Goal: Use online tool/utility: Utilize a website feature to perform a specific function

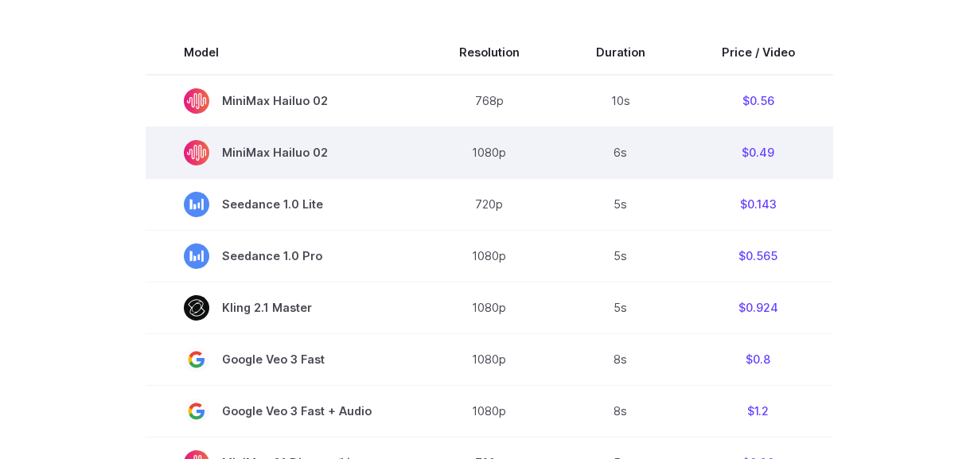
scroll to position [370, 0]
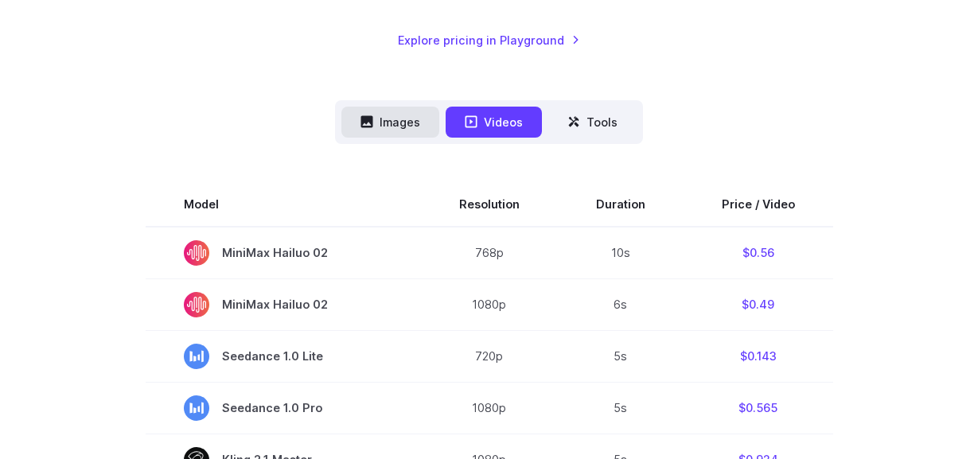
click at [410, 130] on button "Images" at bounding box center [391, 122] width 98 height 31
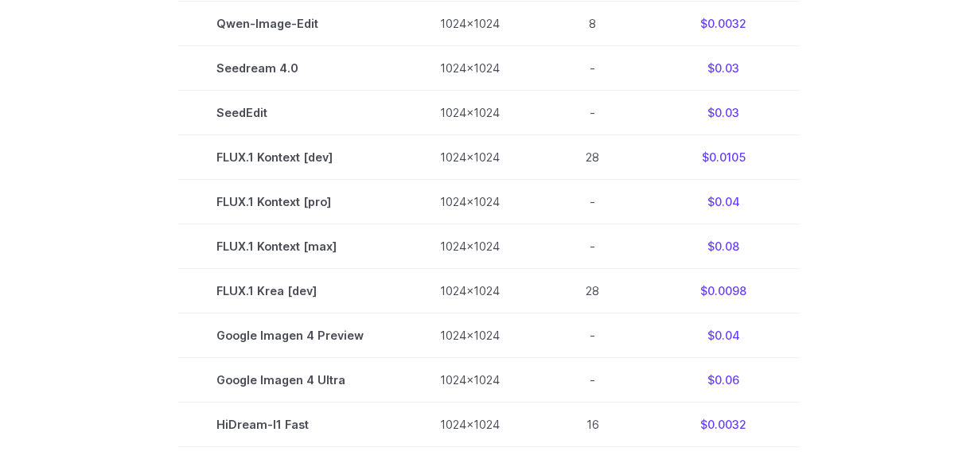
scroll to position [776, 0]
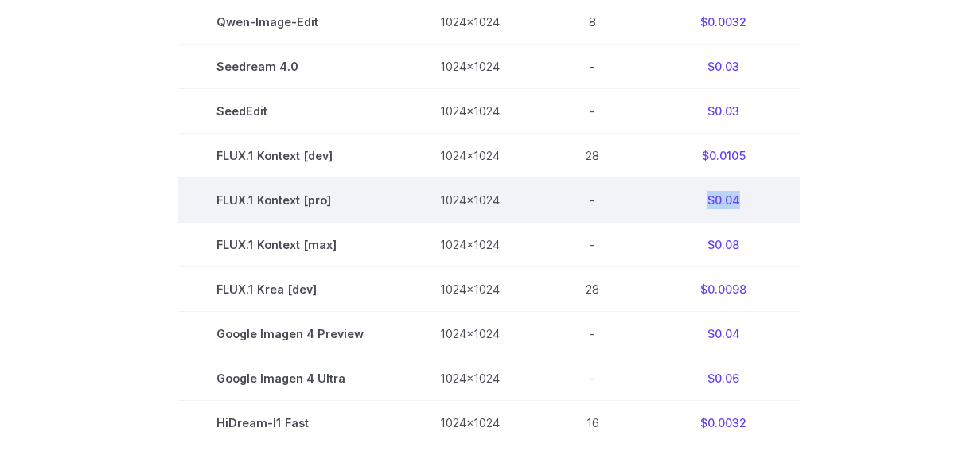
drag, startPoint x: 746, startPoint y: 204, endPoint x: 689, endPoint y: 203, distance: 57.3
click at [689, 203] on td "$0.04" at bounding box center [723, 200] width 153 height 45
copy td "$0.04"
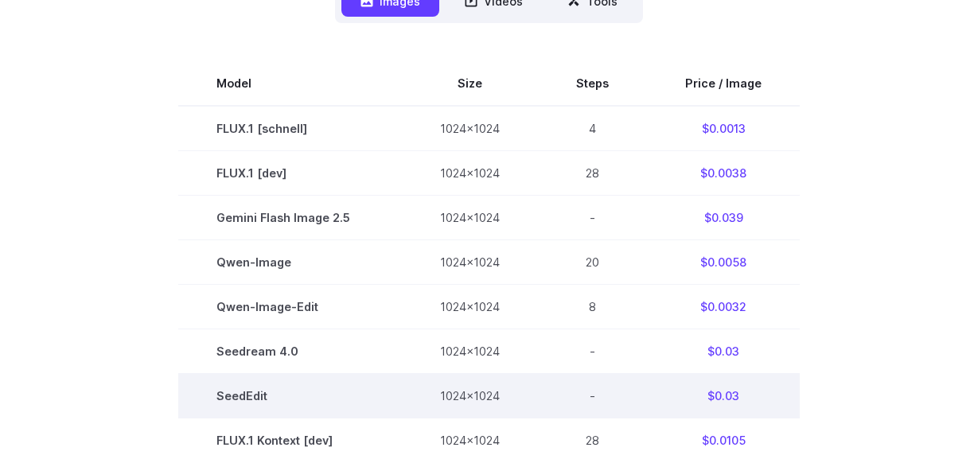
scroll to position [490, 0]
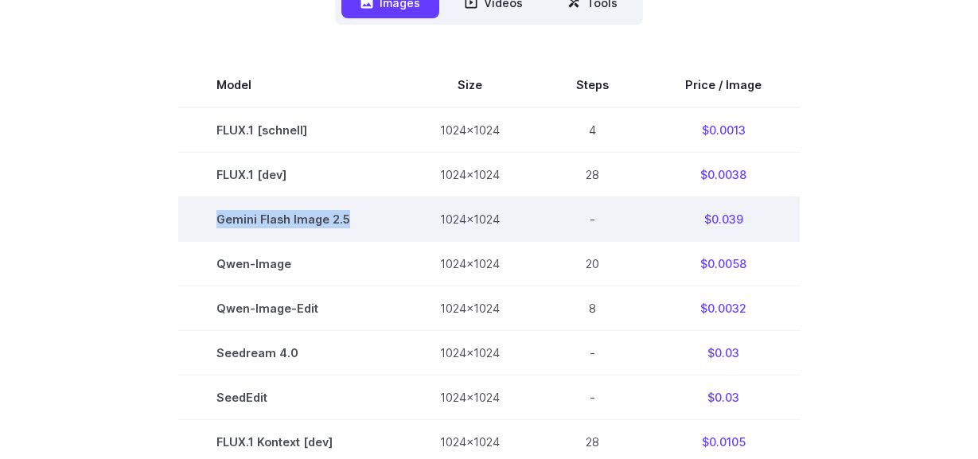
drag, startPoint x: 355, startPoint y: 216, endPoint x: 217, endPoint y: 219, distance: 138.6
click at [217, 219] on td "Gemini Flash Image 2.5" at bounding box center [290, 219] width 224 height 45
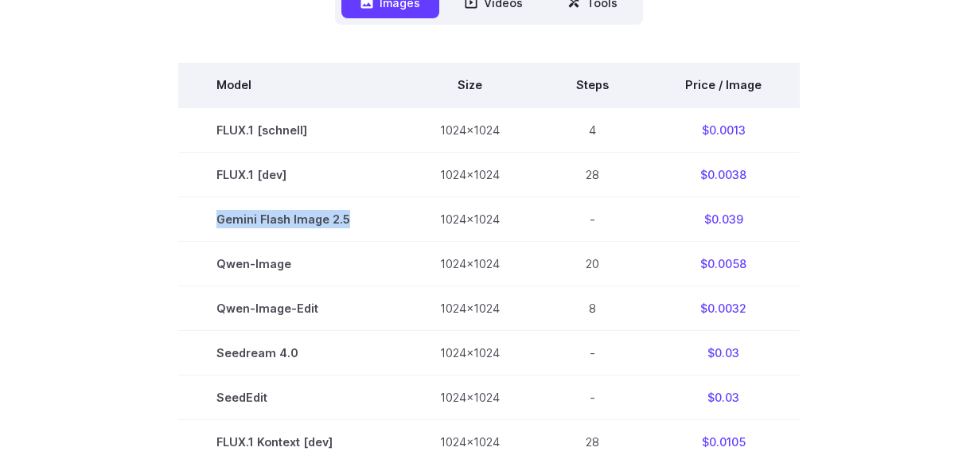
copy span "Gemini Flash Image 2.5"
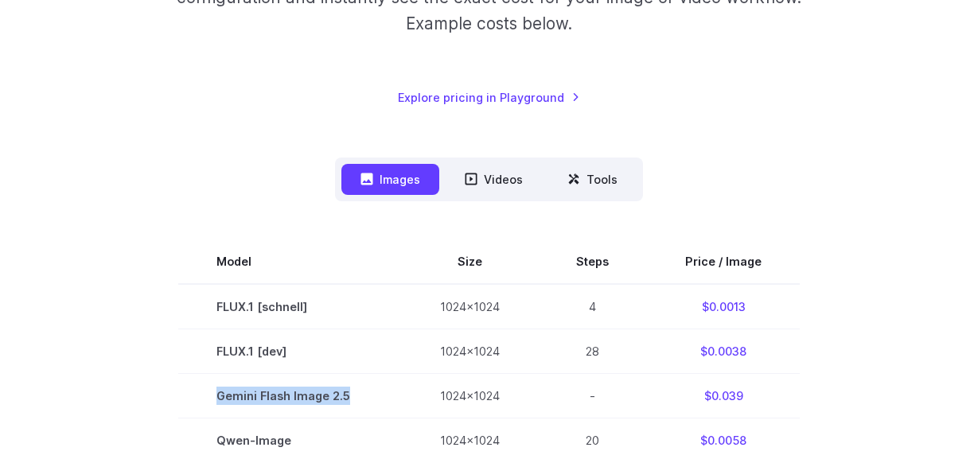
scroll to position [0, 0]
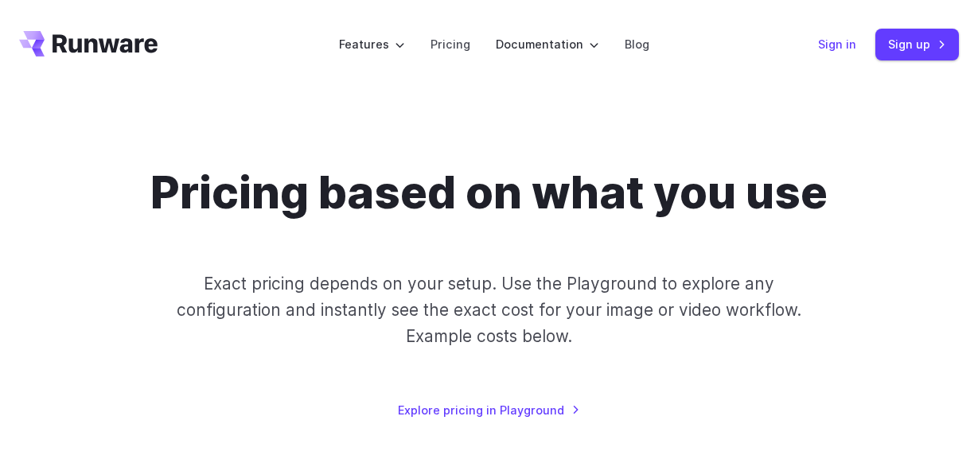
click at [831, 50] on link "Sign in" at bounding box center [837, 44] width 38 height 18
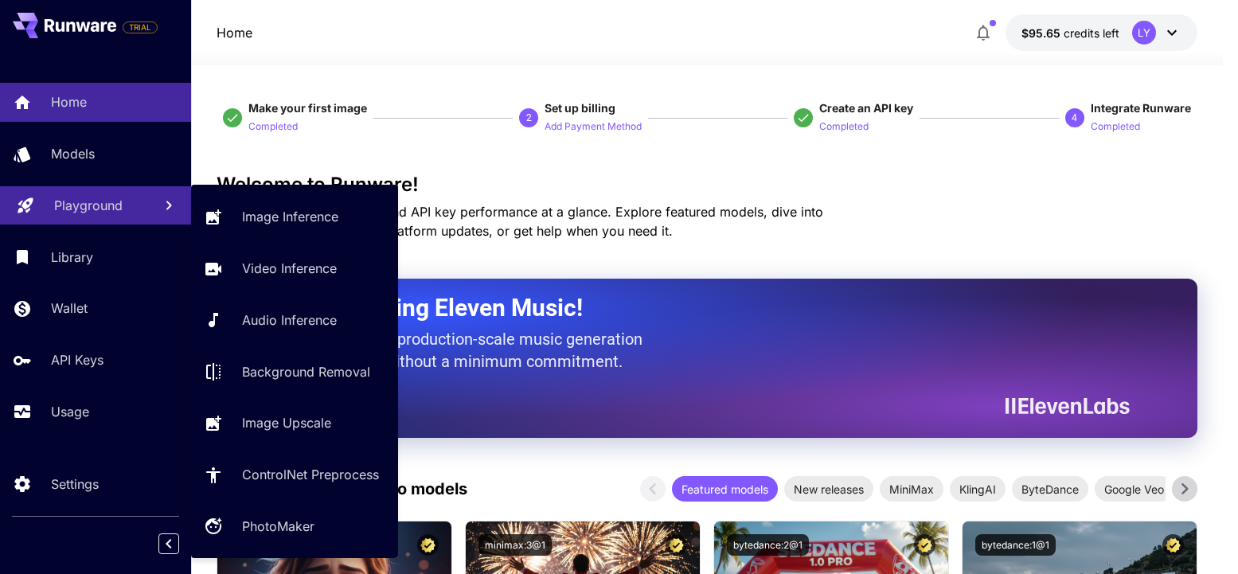
click at [71, 217] on link "Playground" at bounding box center [95, 205] width 191 height 39
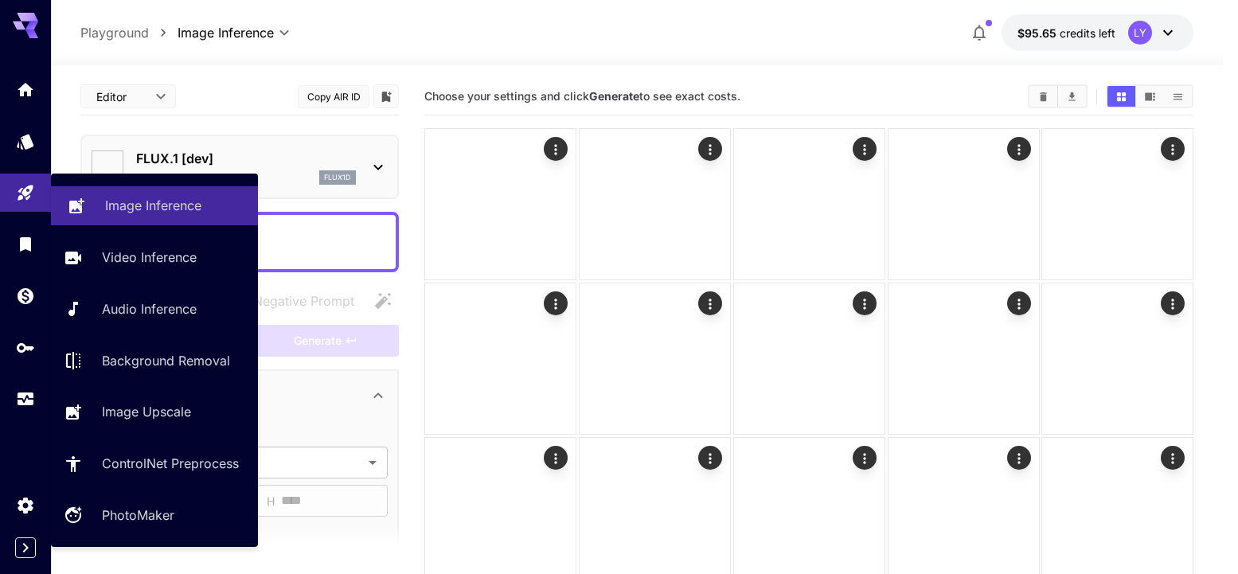
click at [218, 222] on link "Image Inference" at bounding box center [154, 205] width 207 height 39
type input "**********"
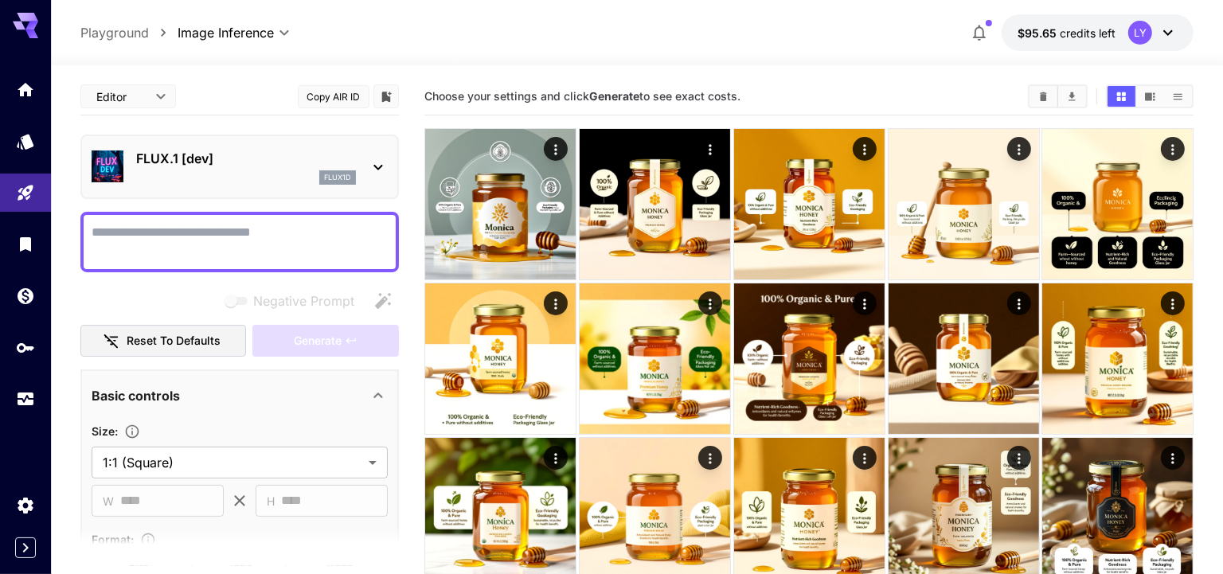
click at [204, 165] on p "FLUX.1 [dev]" at bounding box center [246, 158] width 220 height 19
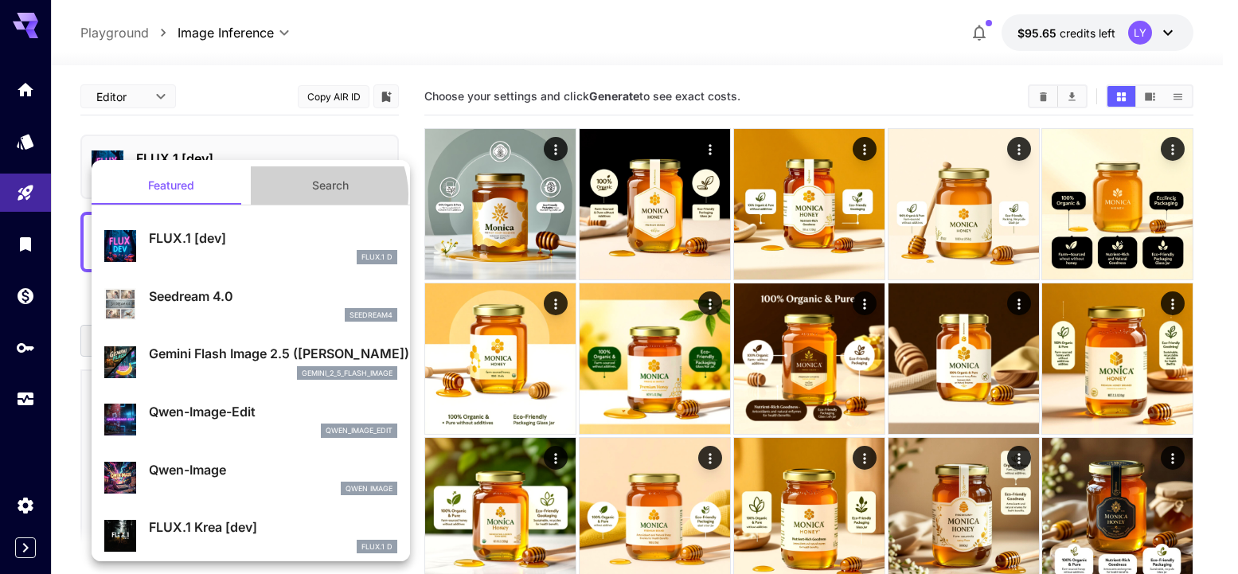
click at [310, 194] on button "Search" at bounding box center [330, 185] width 159 height 38
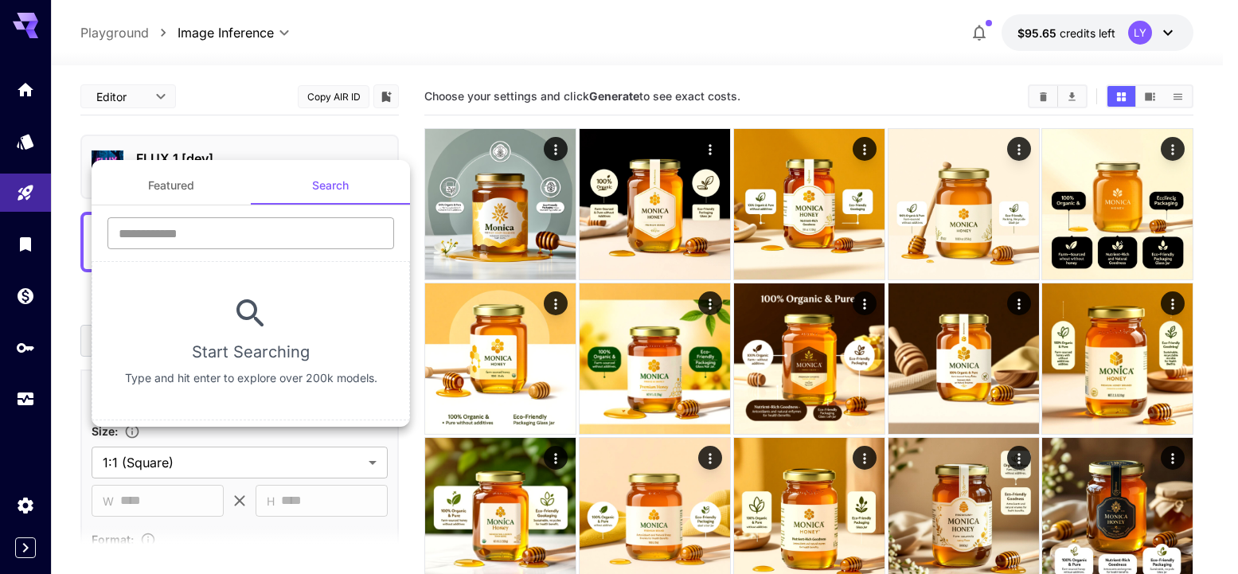
click at [271, 224] on input "text" at bounding box center [250, 233] width 287 height 32
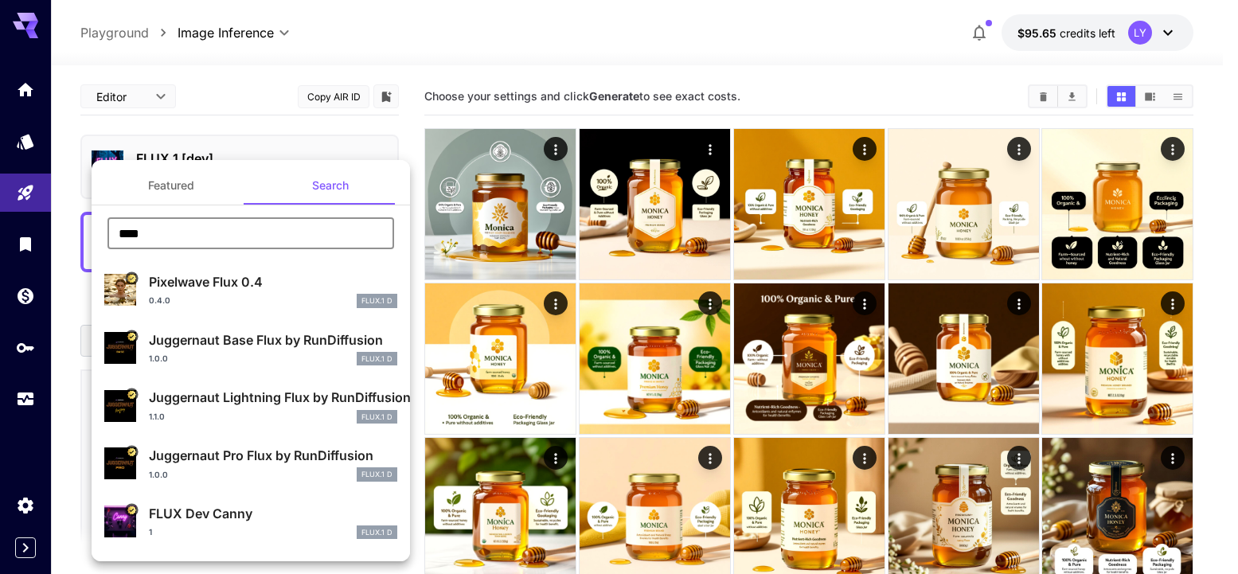
click at [266, 236] on input "****" at bounding box center [250, 233] width 287 height 32
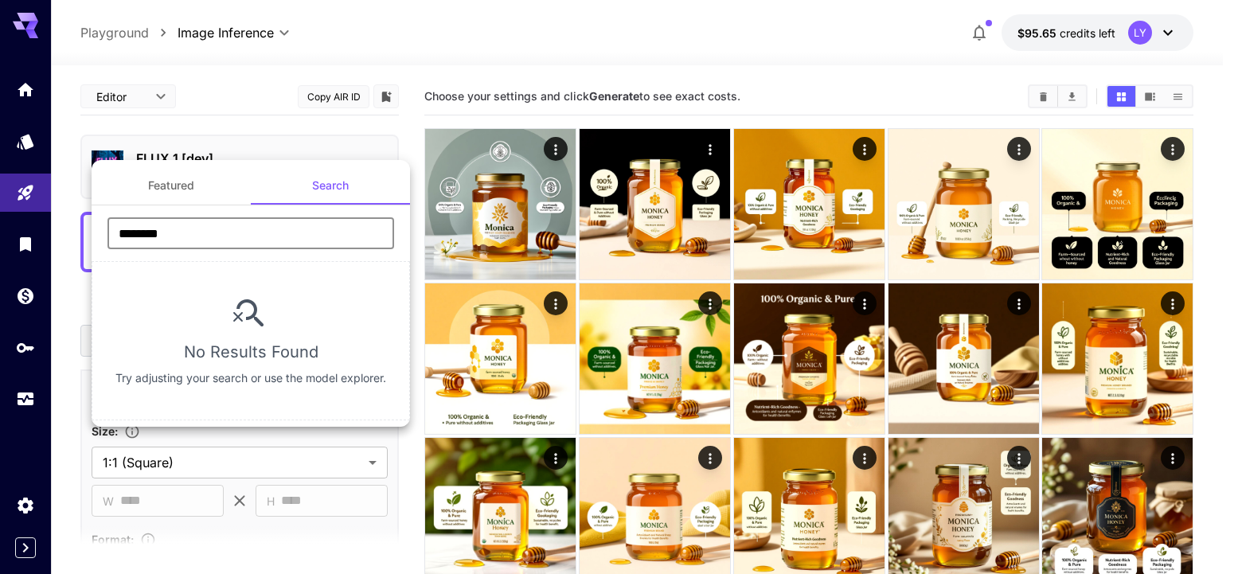
click at [144, 232] on input "********" at bounding box center [250, 233] width 287 height 32
type input "**********"
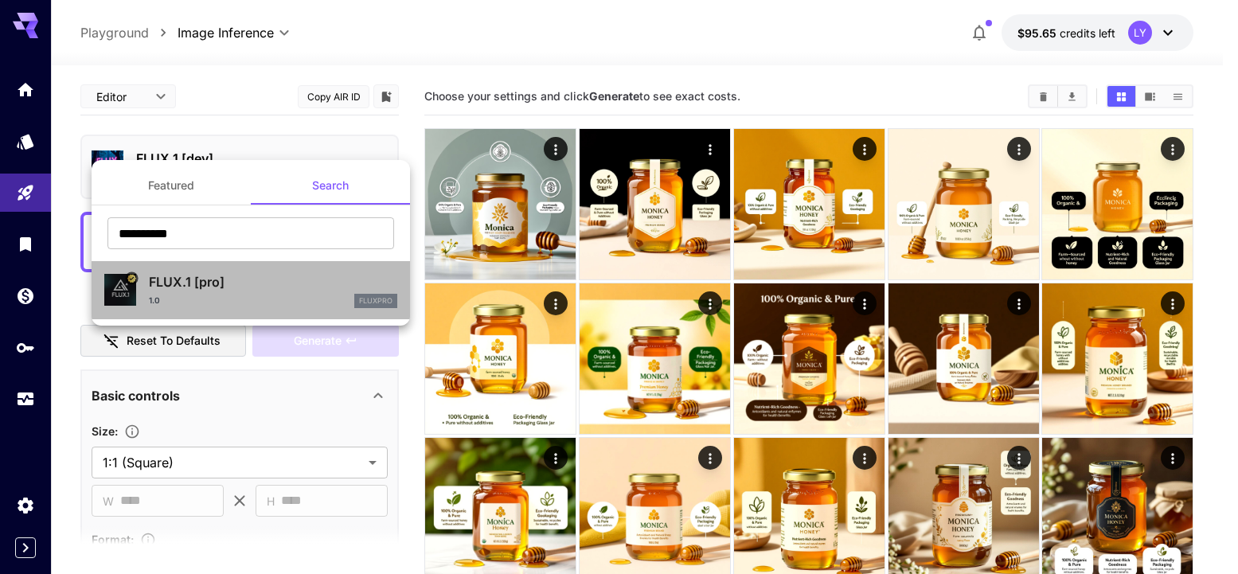
click at [218, 303] on div "1.0 fluxpro" at bounding box center [273, 301] width 248 height 14
type input "**"
type input "***"
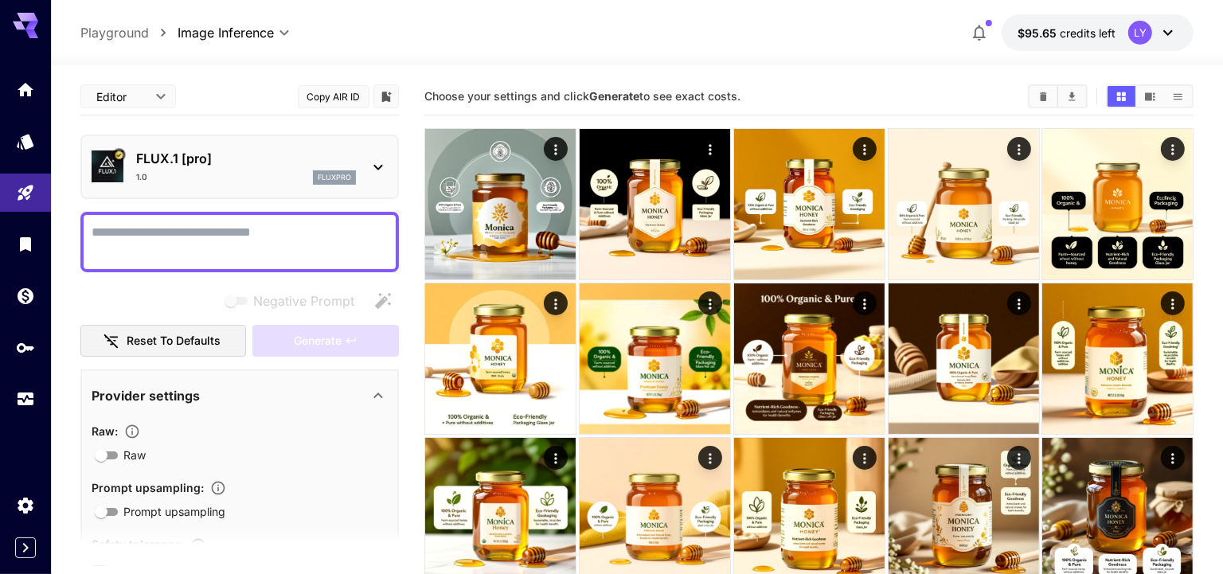
click at [188, 240] on textarea "Negative Prompt" at bounding box center [240, 242] width 296 height 38
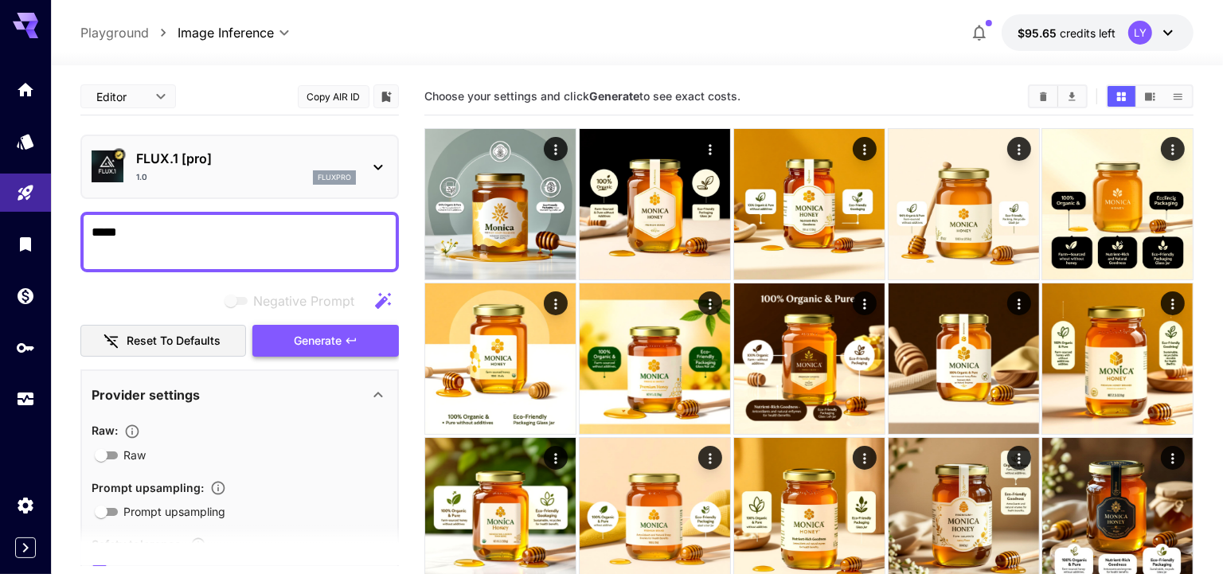
type textarea "*****"
click at [304, 342] on span "Generate" at bounding box center [318, 341] width 48 height 20
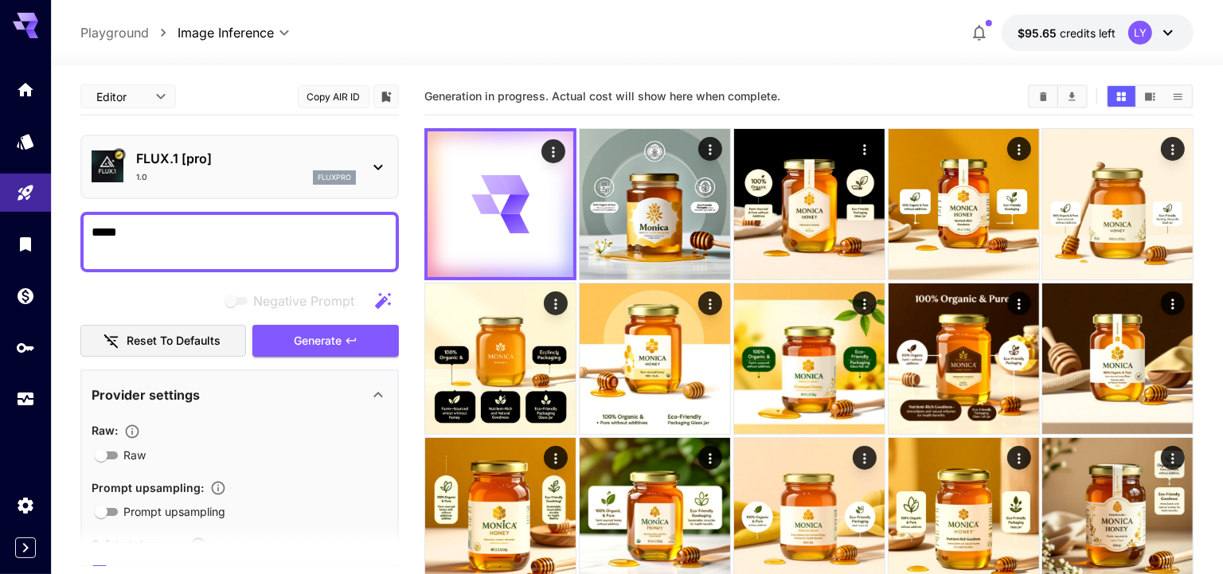
click at [235, 159] on p "FLUX.1 [pro]" at bounding box center [246, 158] width 220 height 19
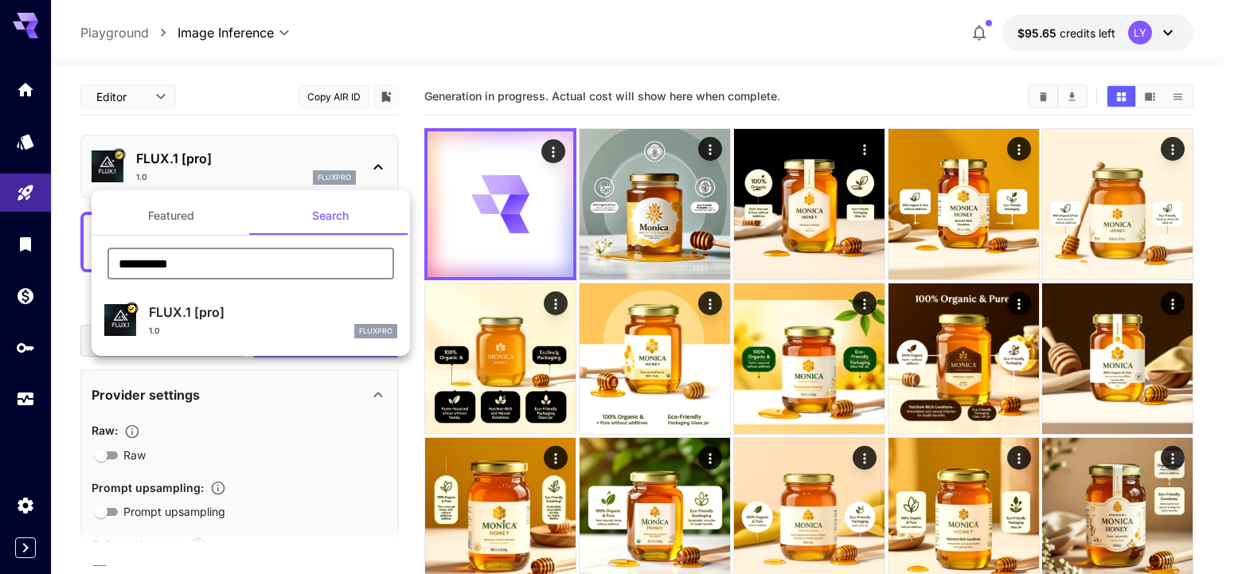
click at [210, 264] on input "**********" at bounding box center [250, 264] width 287 height 32
type input "*****"
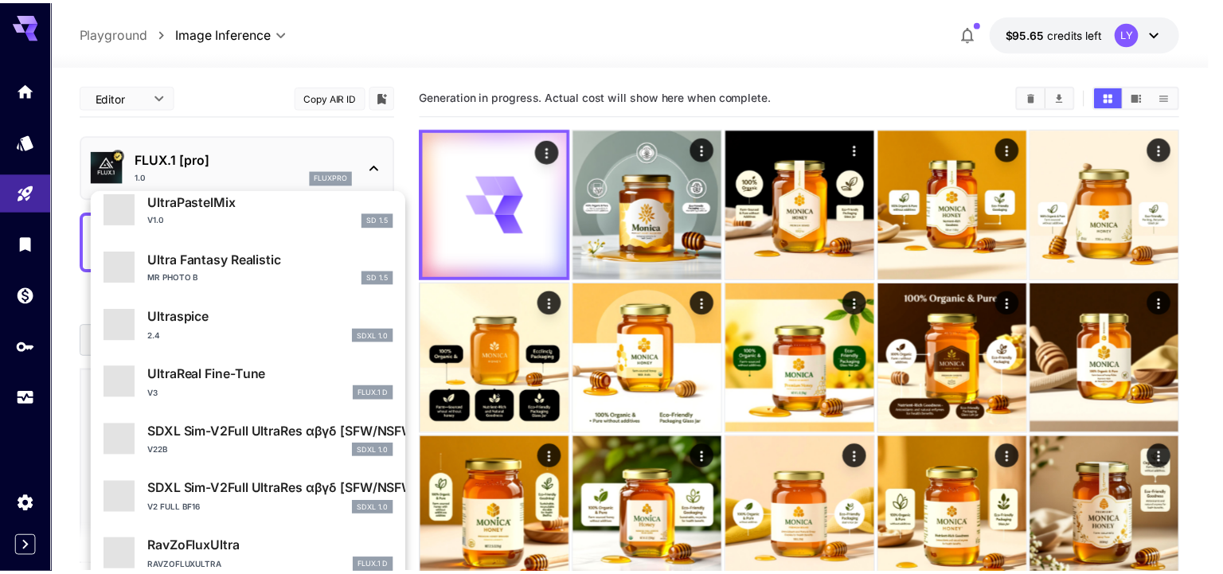
scroll to position [1447, 0]
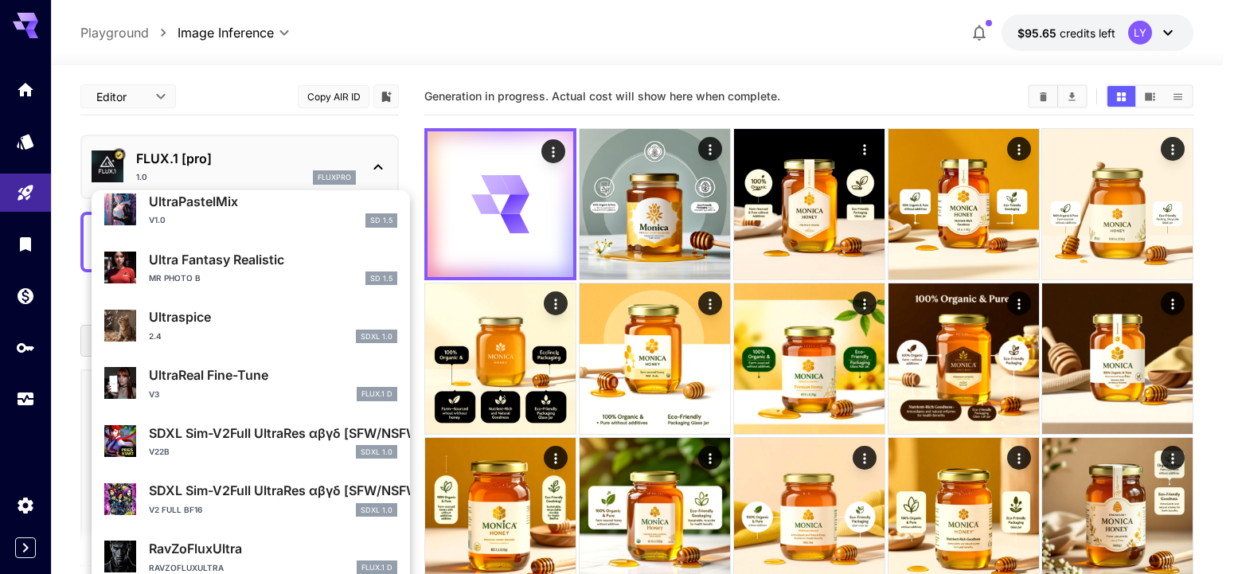
click at [29, 135] on div at bounding box center [619, 287] width 1238 height 574
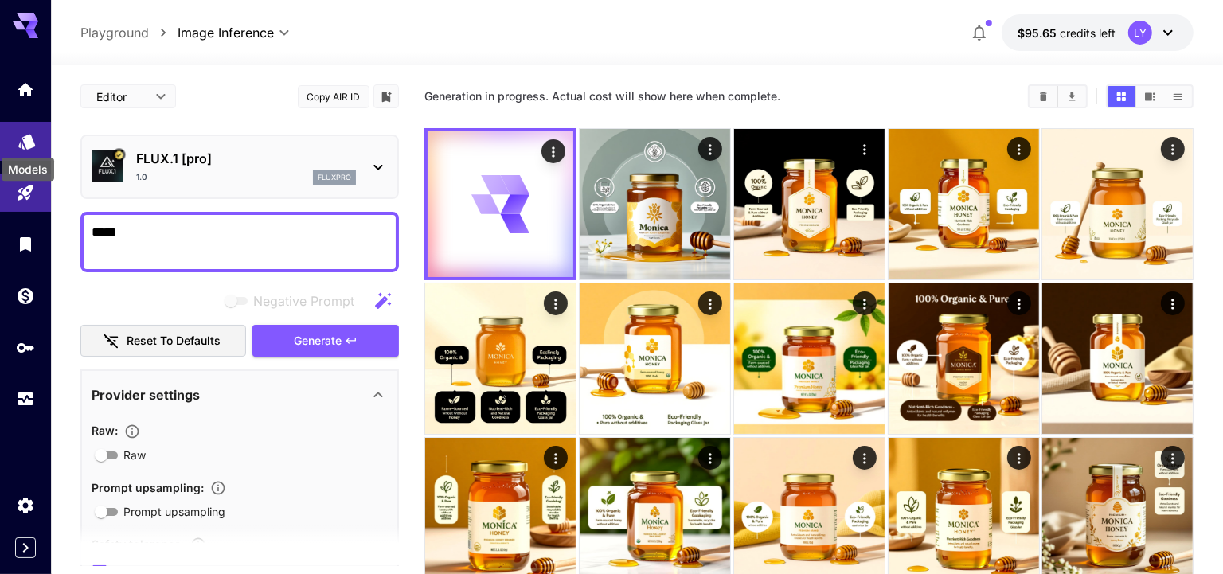
click at [25, 141] on icon "Models" at bounding box center [26, 136] width 17 height 15
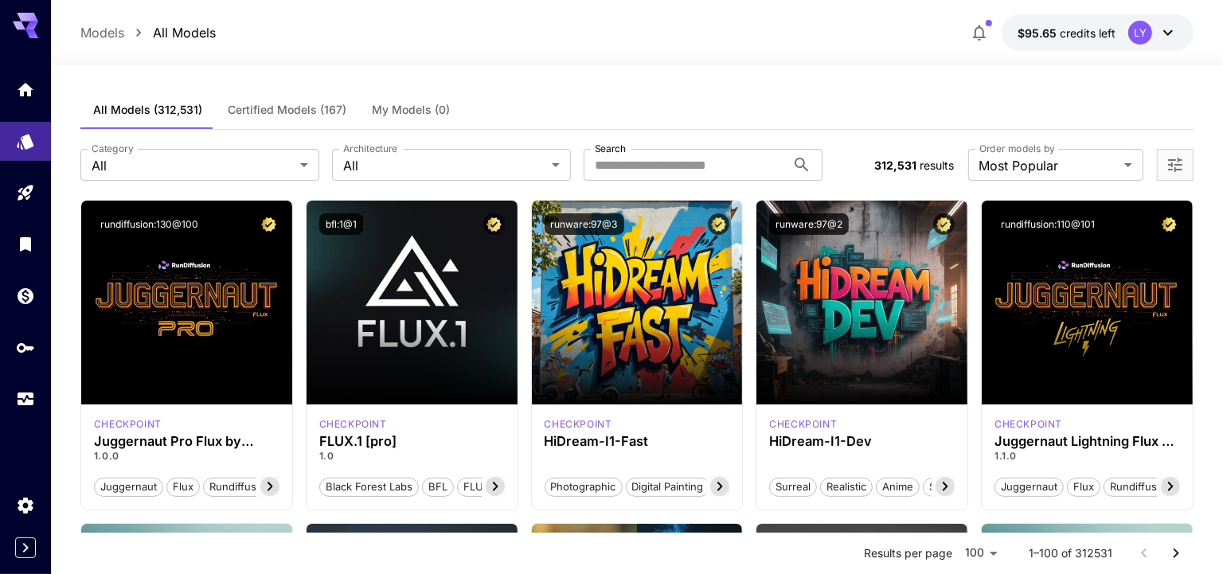
click at [302, 116] on span "Certified Models (167)" at bounding box center [287, 110] width 119 height 14
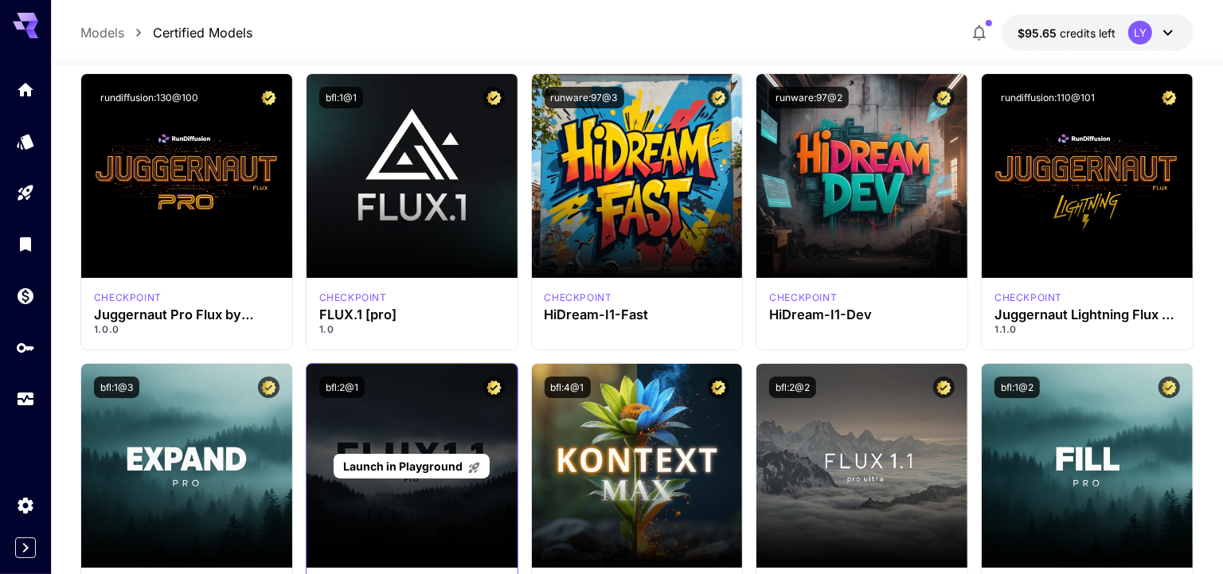
scroll to position [160, 0]
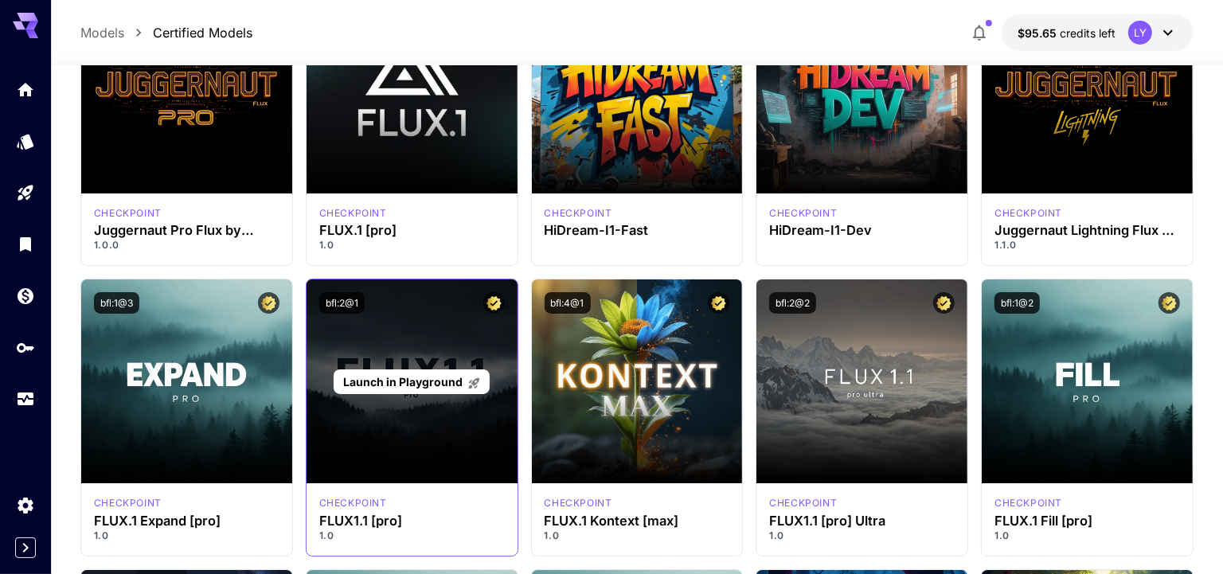
click at [435, 373] on p "Launch in Playground" at bounding box center [412, 381] width 138 height 17
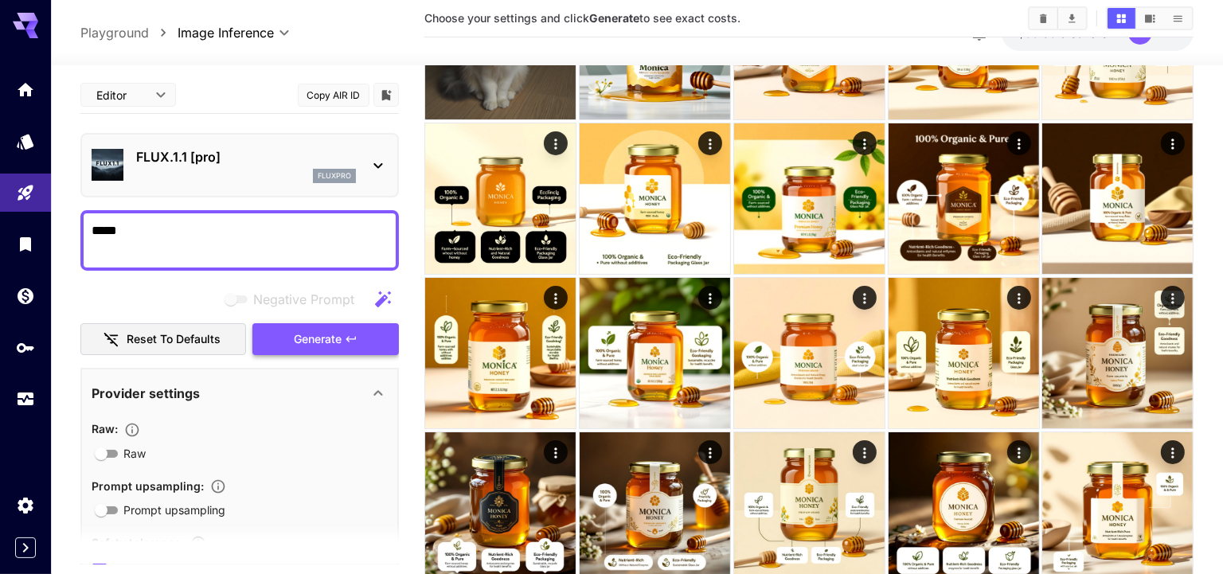
click at [325, 337] on span "Generate" at bounding box center [318, 340] width 48 height 20
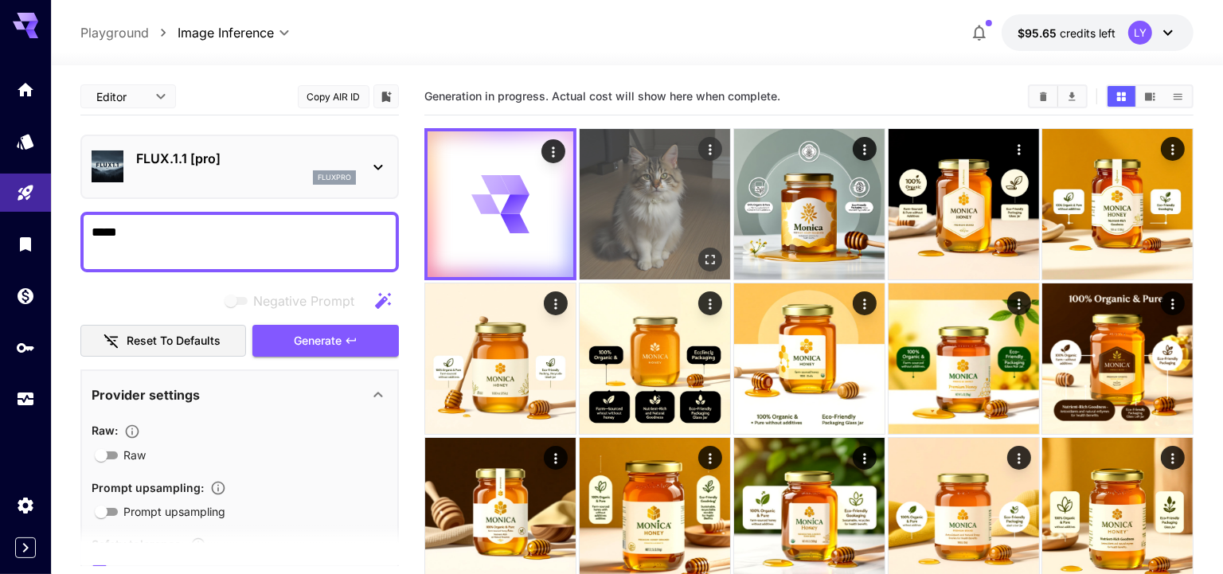
click at [616, 207] on img at bounding box center [655, 204] width 150 height 150
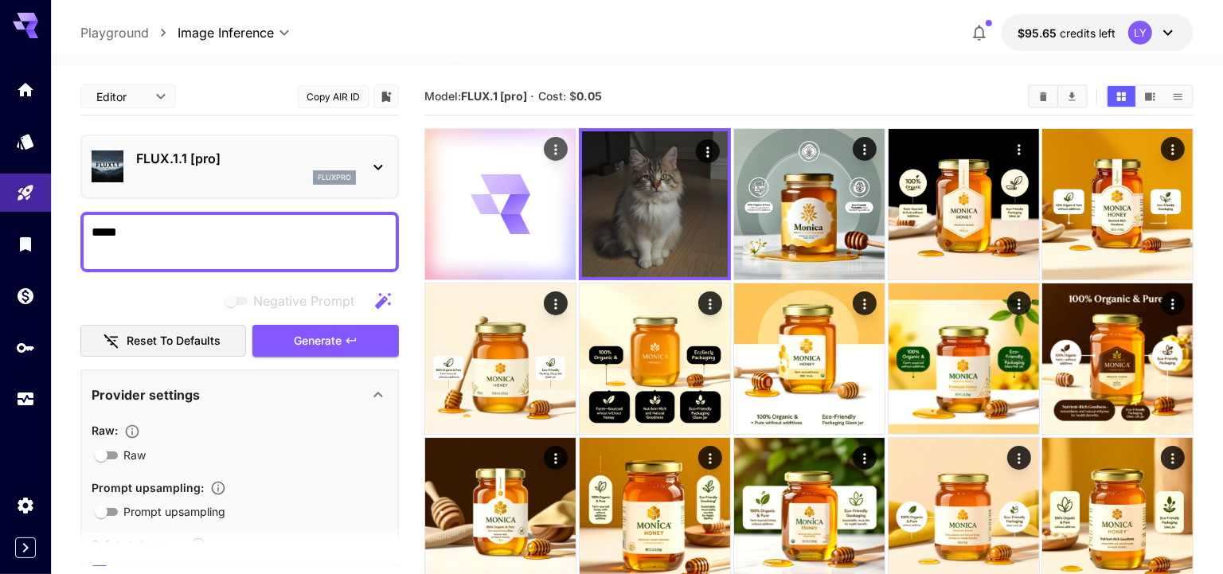
click at [505, 224] on icon at bounding box center [515, 224] width 30 height 20
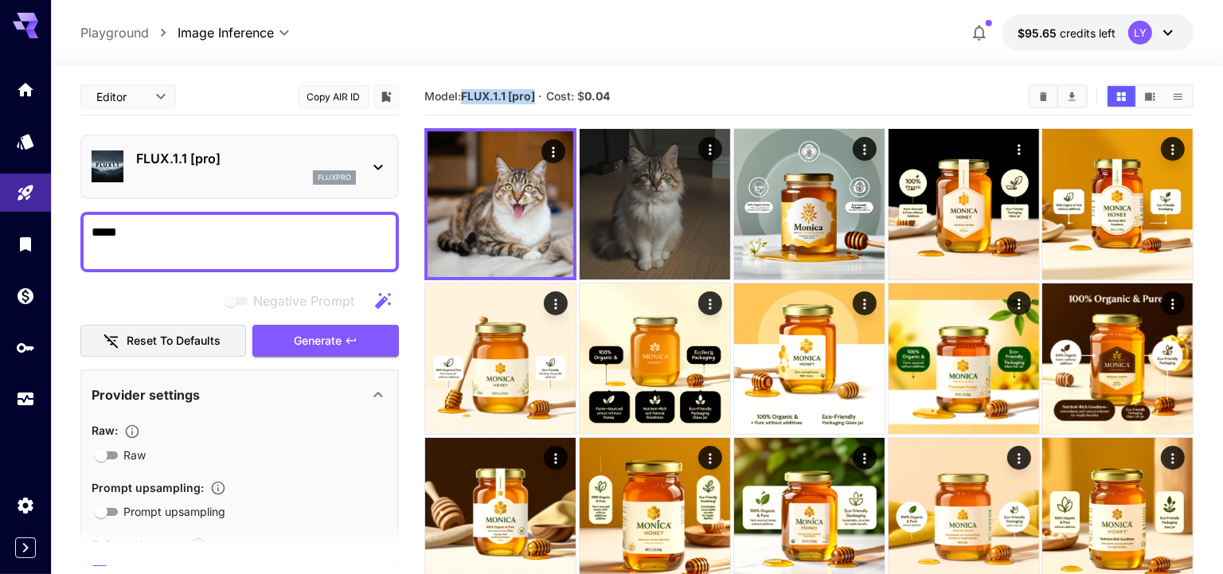
drag, startPoint x: 537, startPoint y: 95, endPoint x: 464, endPoint y: 92, distance: 72.5
click at [464, 92] on b "FLUX.1.1 [pro]" at bounding box center [498, 96] width 74 height 14
copy b "FLUX.1.1 [pro]"
click at [24, 125] on link at bounding box center [25, 141] width 51 height 39
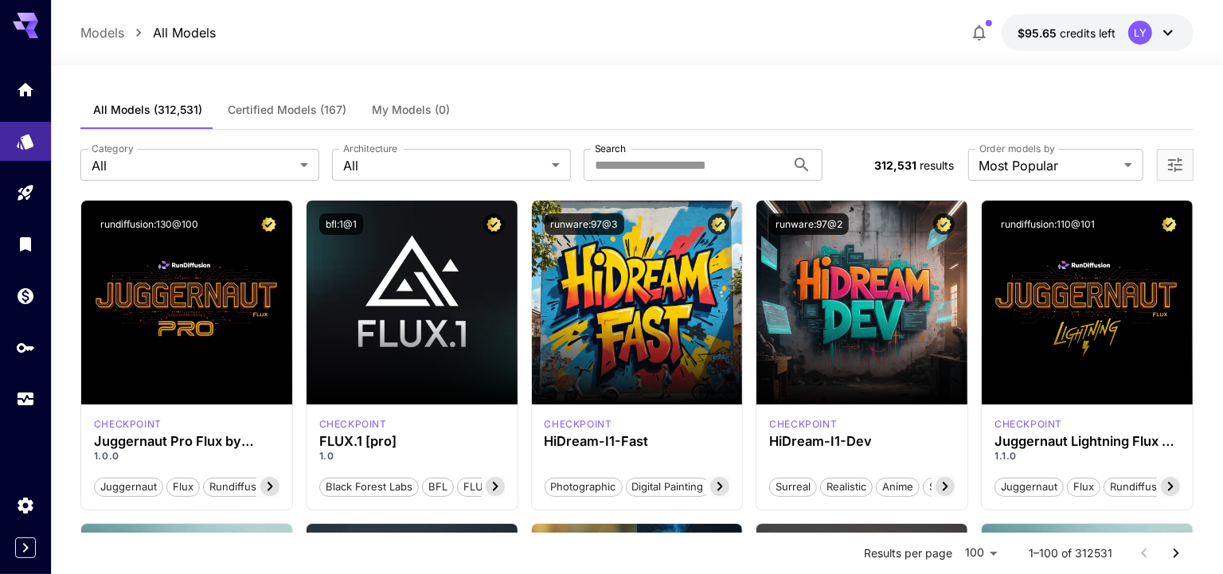
click at [312, 111] on span "Certified Models (167)" at bounding box center [287, 110] width 119 height 14
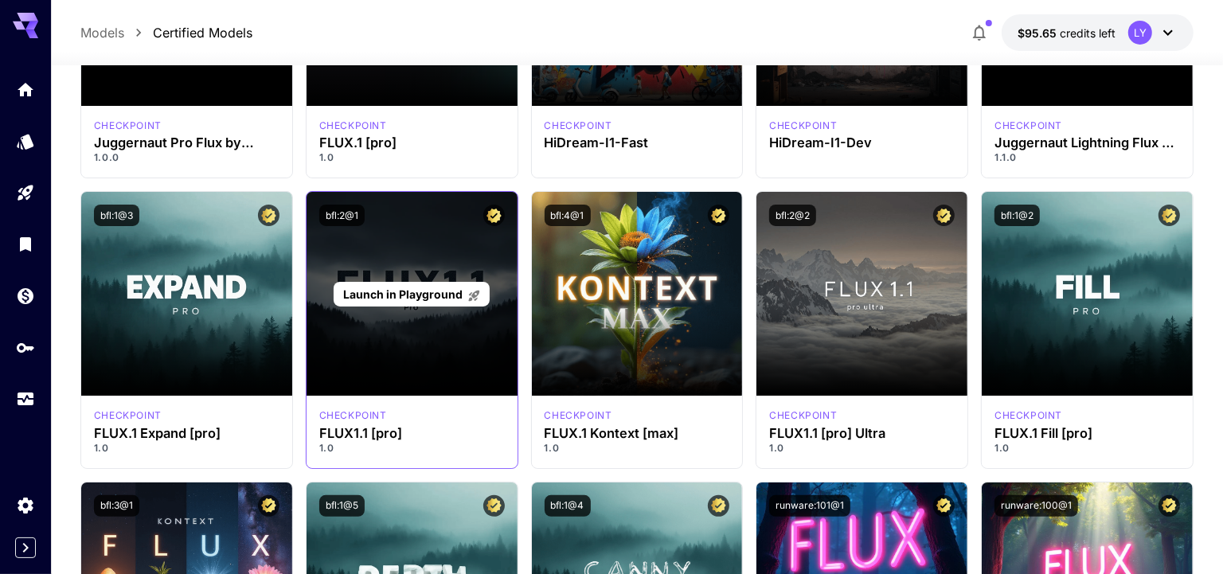
scroll to position [263, 0]
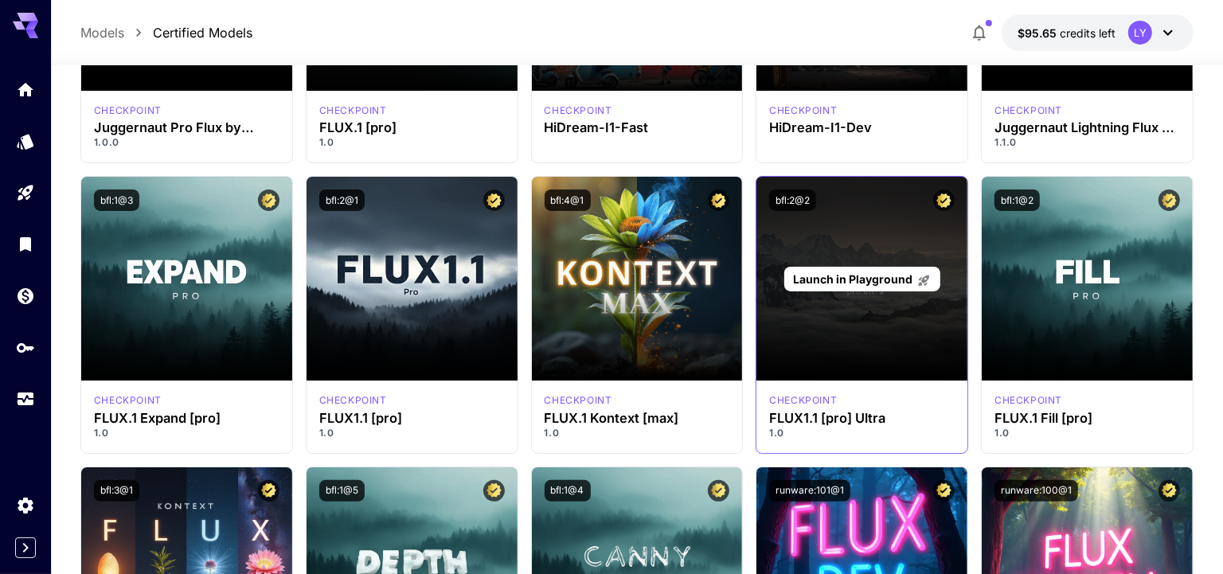
click at [848, 272] on span "Launch in Playground" at bounding box center [852, 279] width 119 height 14
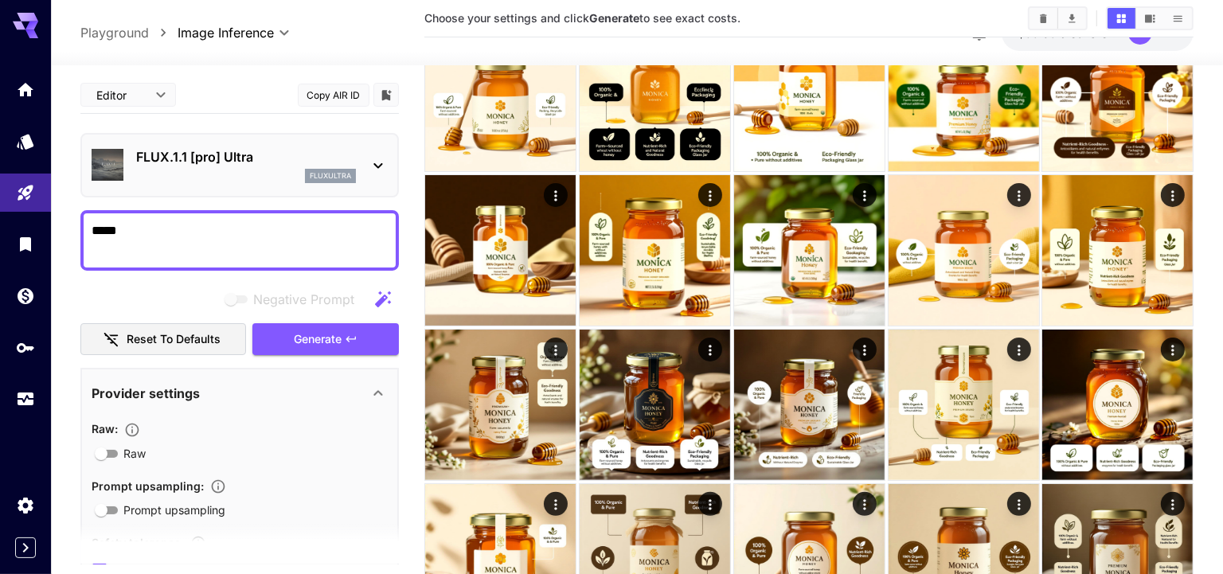
click at [215, 233] on textarea "*****" at bounding box center [240, 240] width 297 height 38
click at [310, 330] on span "Generate" at bounding box center [318, 340] width 48 height 20
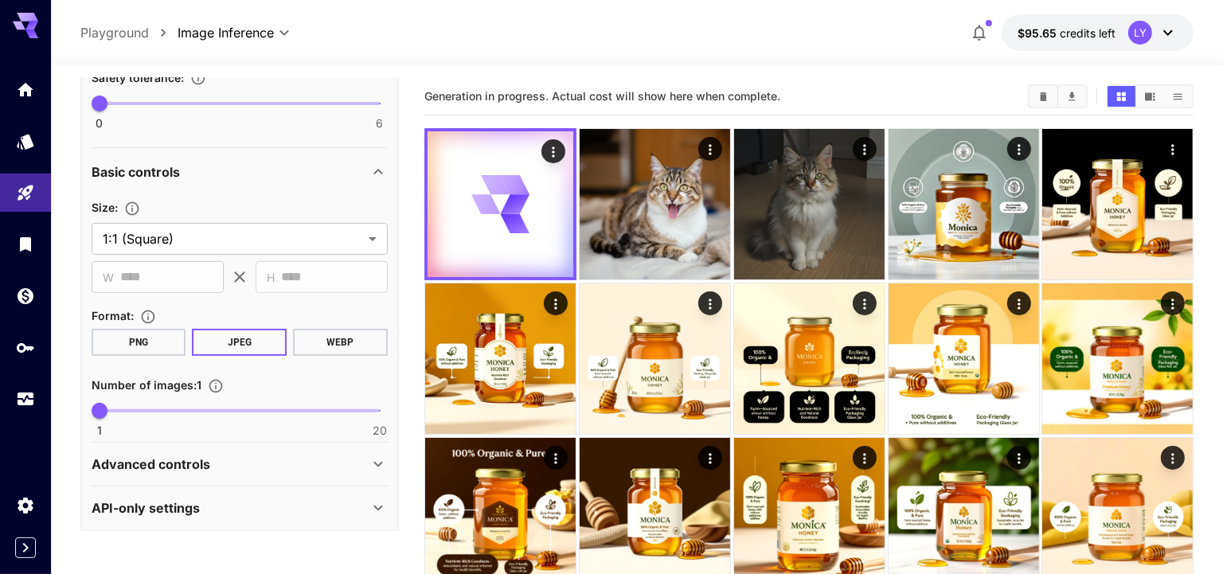
scroll to position [469, 0]
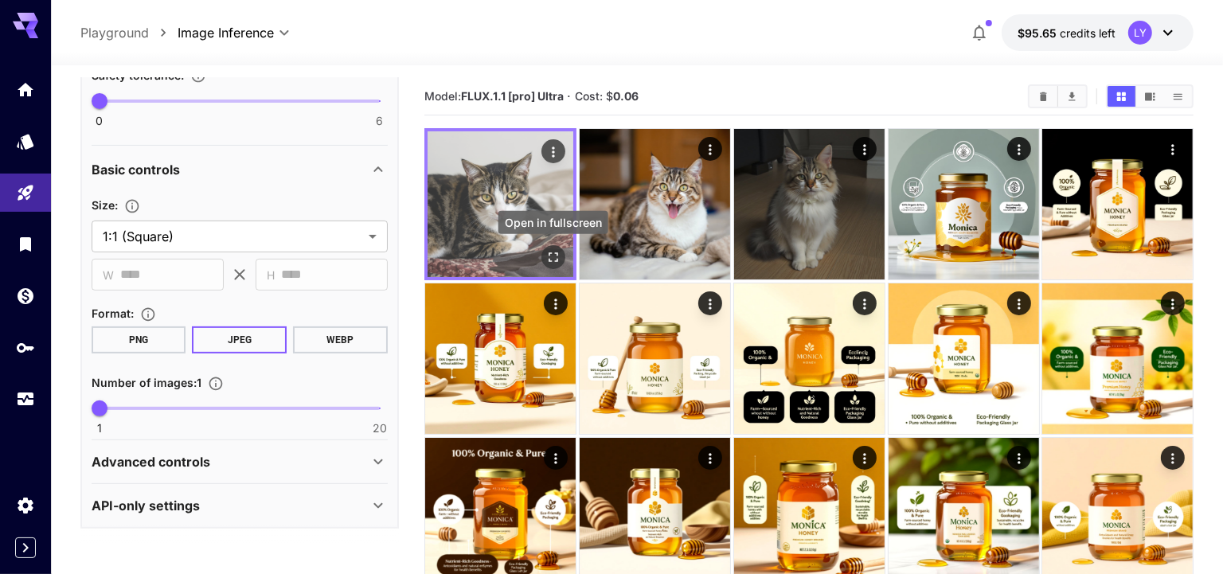
click at [556, 248] on button "Open in fullscreen" at bounding box center [553, 257] width 24 height 24
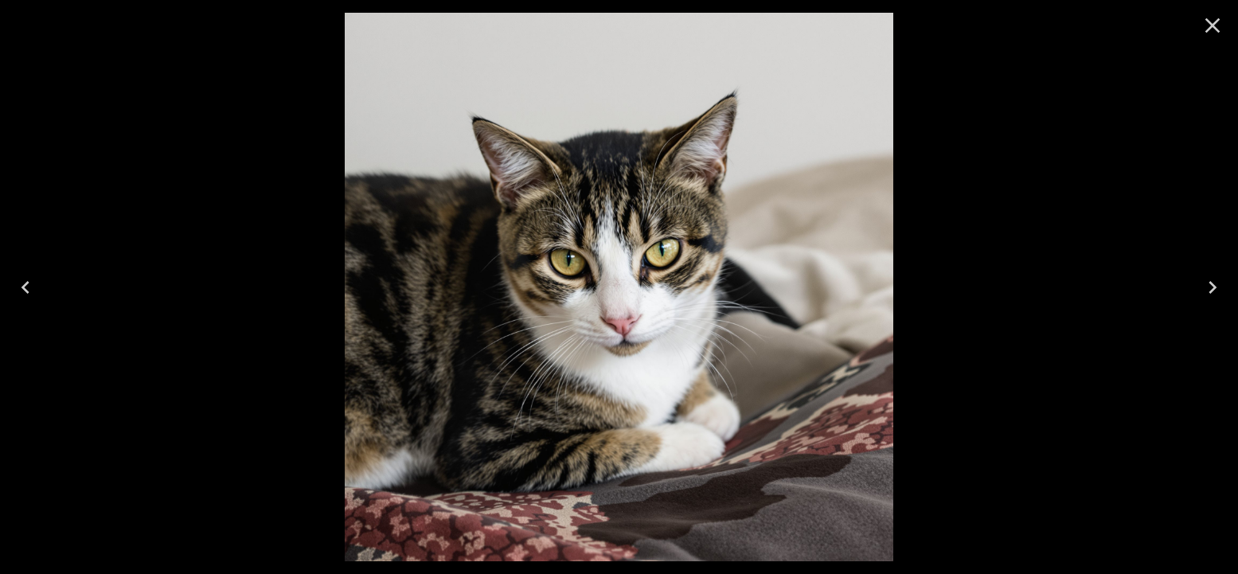
click at [1219, 279] on icon "Next" at bounding box center [1212, 287] width 25 height 25
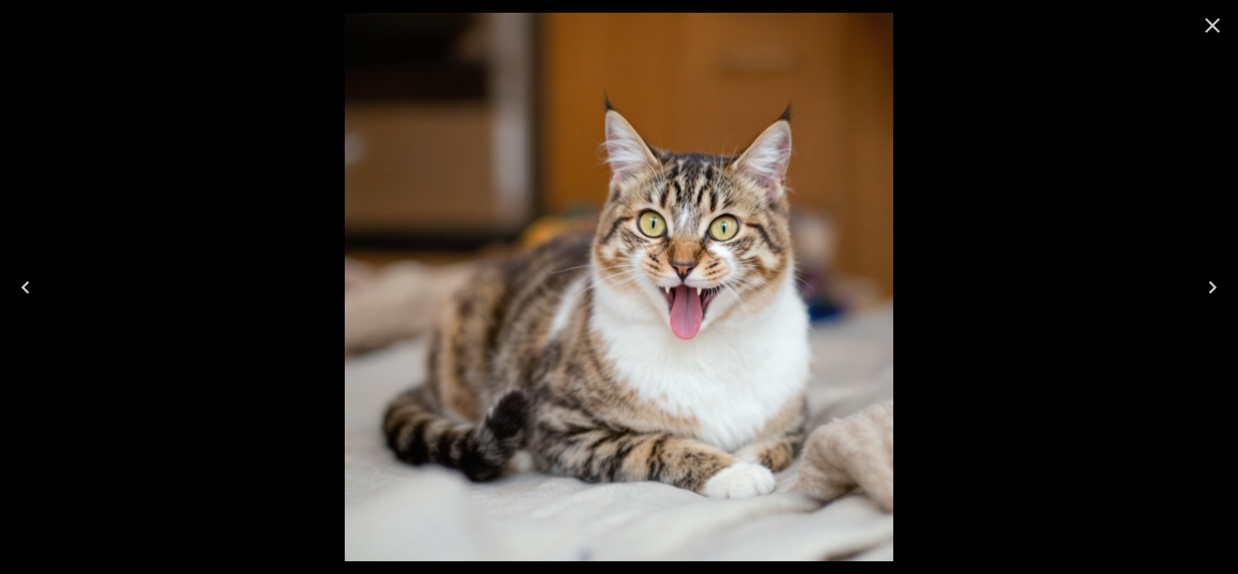
click at [1212, 283] on icon "Next" at bounding box center [1212, 287] width 8 height 13
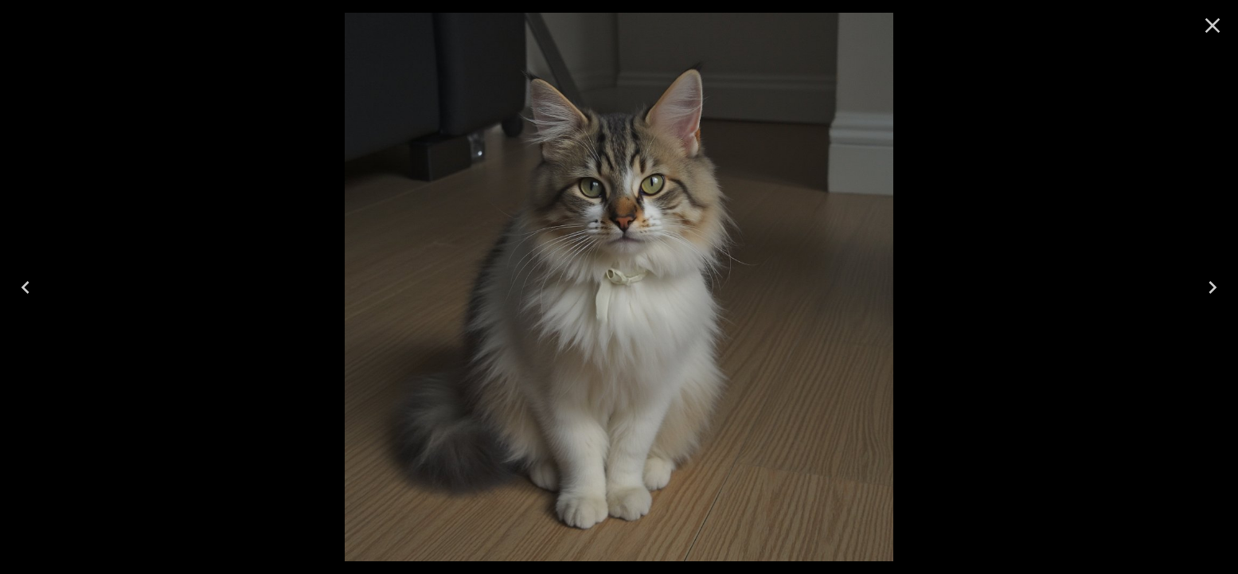
click at [1208, 28] on icon "Close" at bounding box center [1212, 25] width 15 height 15
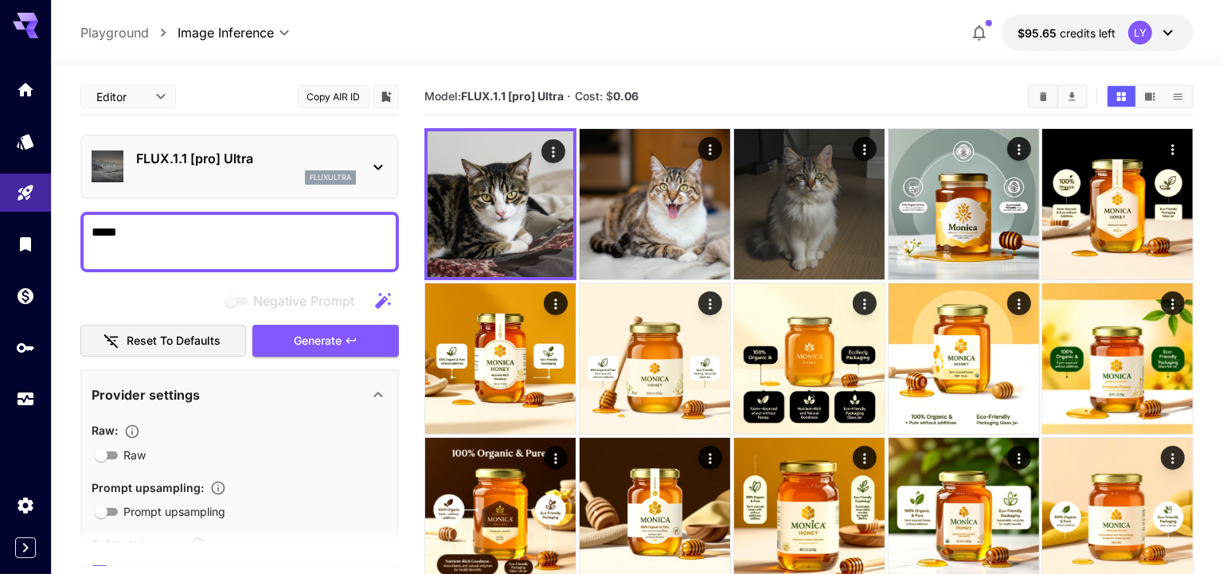
scroll to position [469, 0]
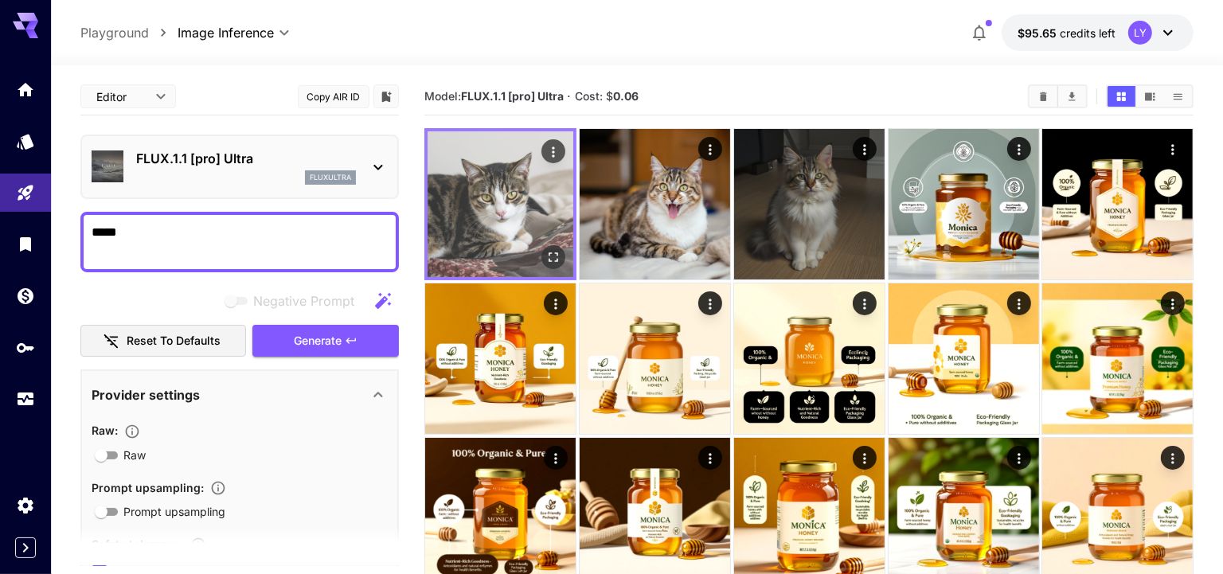
scroll to position [469, 0]
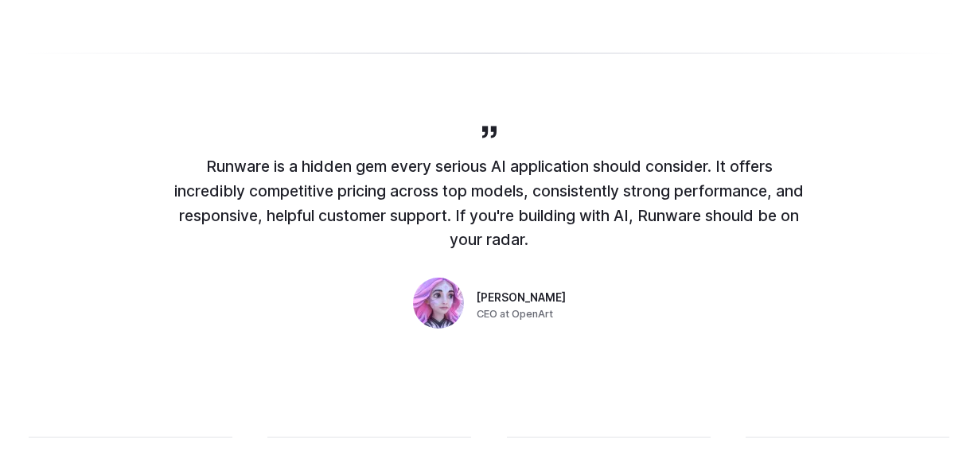
scroll to position [1150, 0]
